Goal: Book appointment/travel/reservation: Book appointment/travel/reservation

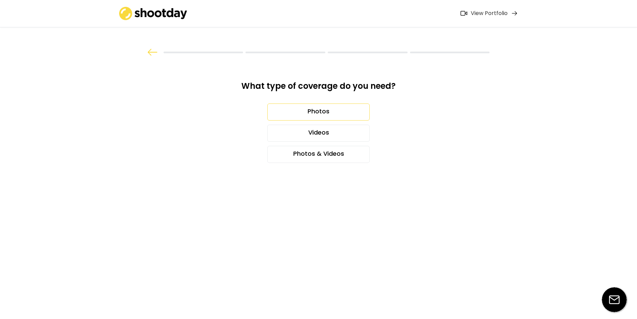
click at [310, 113] on div "Photos" at bounding box center [318, 111] width 102 height 17
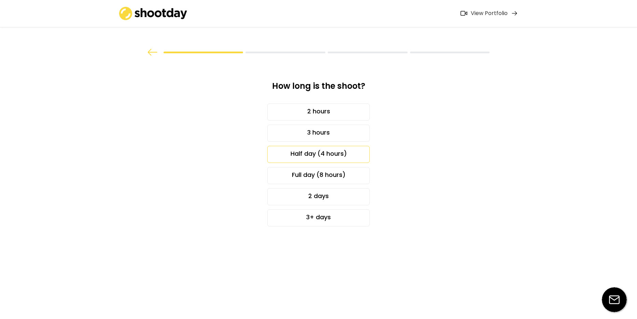
click at [308, 156] on div "Half day (4 hours)" at bounding box center [318, 154] width 102 height 17
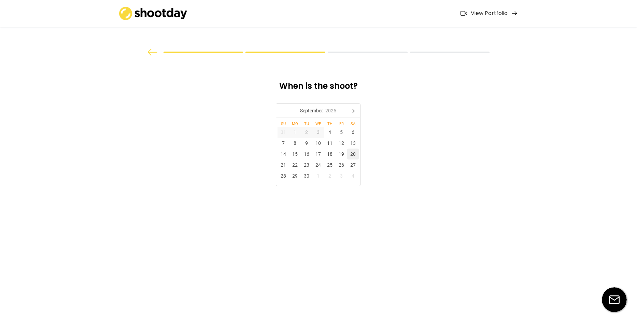
click at [352, 154] on div "20" at bounding box center [353, 154] width 12 height 11
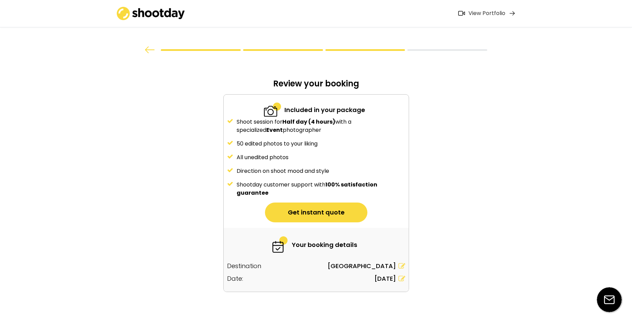
scroll to position [6, 0]
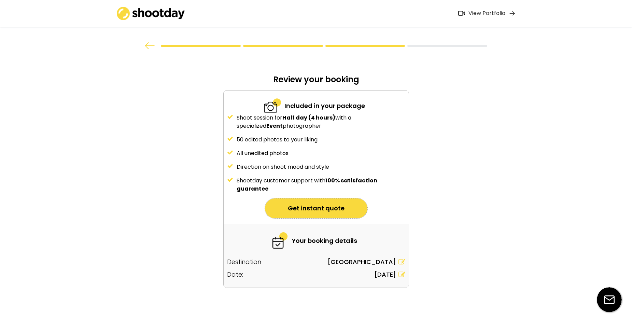
click at [315, 210] on button "Get instant quote" at bounding box center [316, 208] width 102 height 20
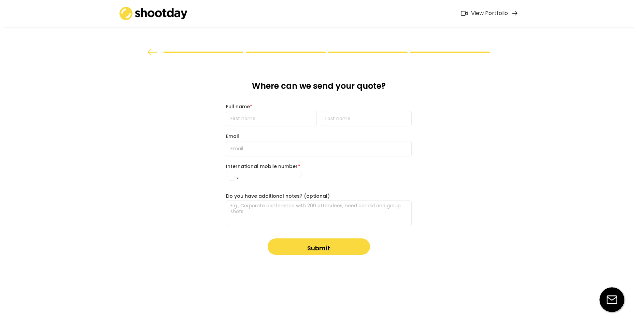
scroll to position [0, 0]
click at [262, 115] on input "input" at bounding box center [271, 118] width 91 height 15
type input "Katrin"
type input "Bello"
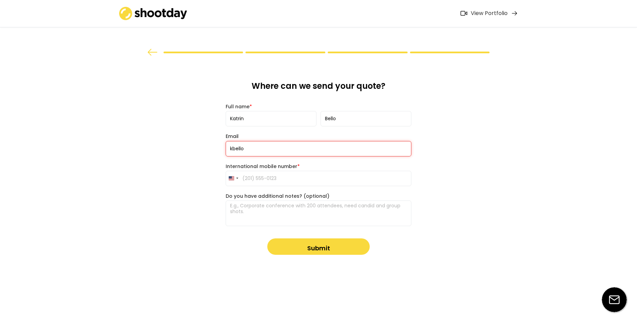
type input "[EMAIL_ADDRESS][DOMAIN_NAME]"
click at [253, 180] on input "tel" at bounding box center [319, 178] width 186 height 15
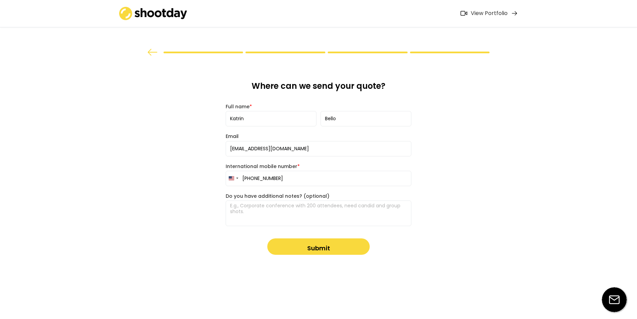
type input "[PHONE_NUMBER]"
click at [249, 215] on textarea at bounding box center [319, 213] width 186 height 26
click at [360, 205] on textarea "This is a 2 day event, 10am -2pm in [GEOGRAPHIC_DATA]." at bounding box center [319, 213] width 186 height 26
type textarea "This is a 2 day event, 10am -2pm in [GEOGRAPHIC_DATA]. Looking for standard eve…"
click at [351, 248] on button "Submit" at bounding box center [318, 246] width 102 height 16
